Goal: Task Accomplishment & Management: Manage account settings

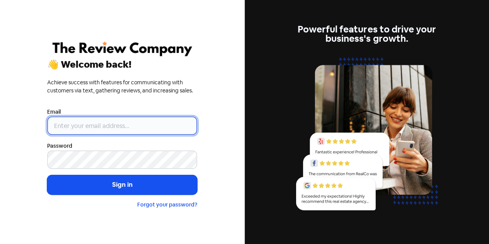
click at [92, 131] on input "email" at bounding box center [122, 125] width 150 height 19
type input "[EMAIL_ADDRESS][DOMAIN_NAME]"
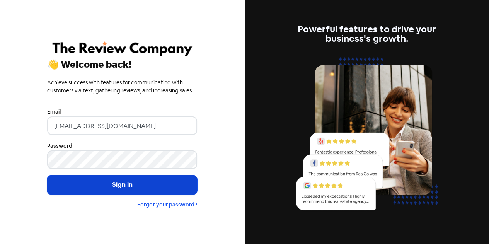
click at [111, 186] on button "Sign in" at bounding box center [122, 184] width 150 height 19
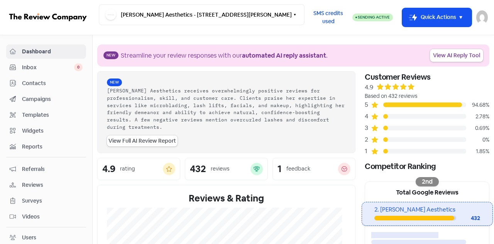
click at [34, 83] on span "Contacts" at bounding box center [52, 83] width 61 height 8
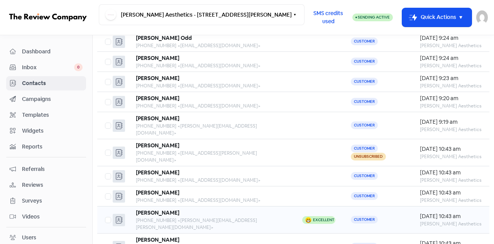
scroll to position [101, 0]
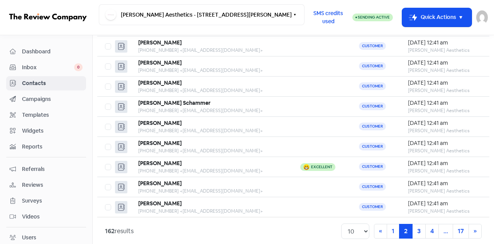
scroll to position [101, 0]
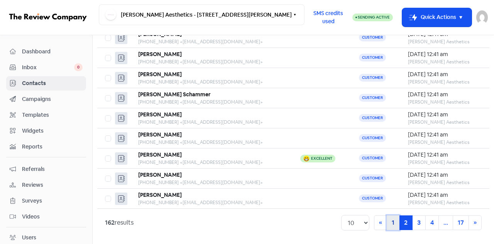
click at [387, 224] on link "1" at bounding box center [393, 222] width 13 height 15
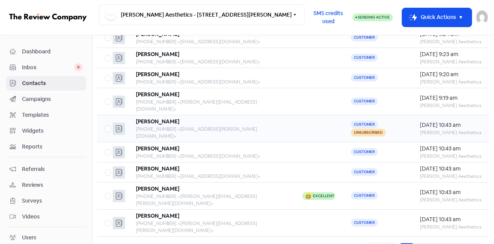
click at [163, 118] on b "[PERSON_NAME]" at bounding box center [158, 121] width 44 height 7
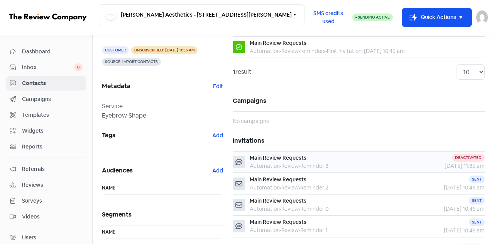
scroll to position [111, 0]
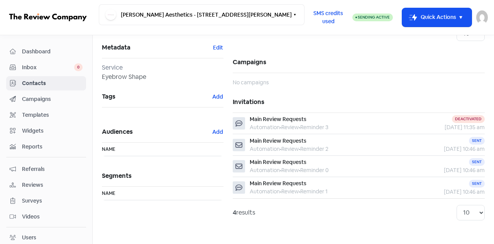
click at [41, 97] on span "Campaigns" at bounding box center [52, 99] width 61 height 8
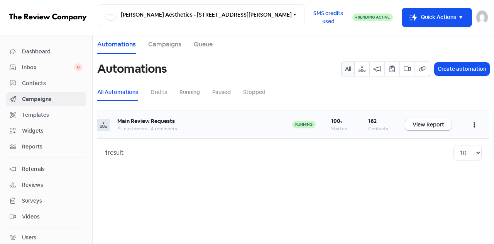
click at [474, 125] on button "button" at bounding box center [474, 125] width 15 height 18
click at [434, 143] on button "Edit" at bounding box center [451, 143] width 61 height 15
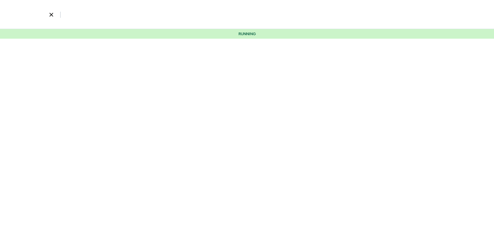
select select "3635"
select select "1286"
select select "3"
select select "7"
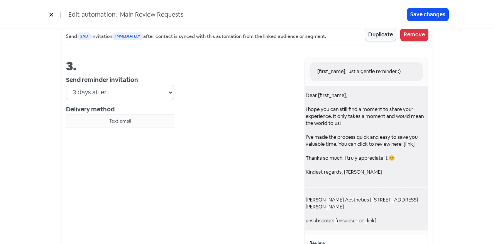
scroll to position [734, 0]
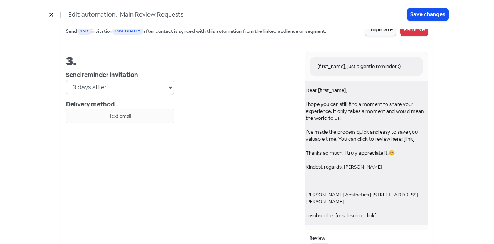
click at [335, 115] on div "Dear [first_name], I hope you can still find a moment to share your experience.…" at bounding box center [366, 153] width 137 height 144
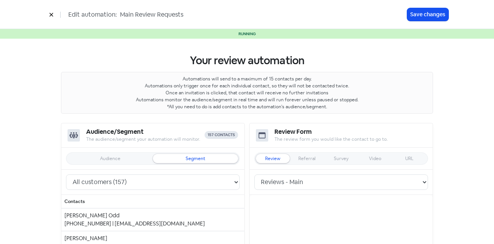
click at [51, 15] on icon at bounding box center [51, 14] width 5 height 5
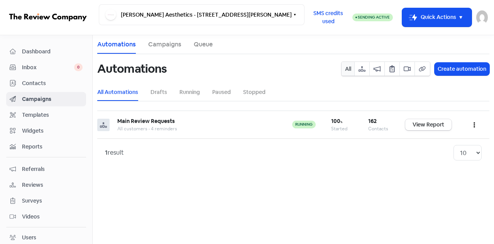
click at [32, 83] on span "Contacts" at bounding box center [52, 83] width 61 height 8
